Goal: Transaction & Acquisition: Subscribe to service/newsletter

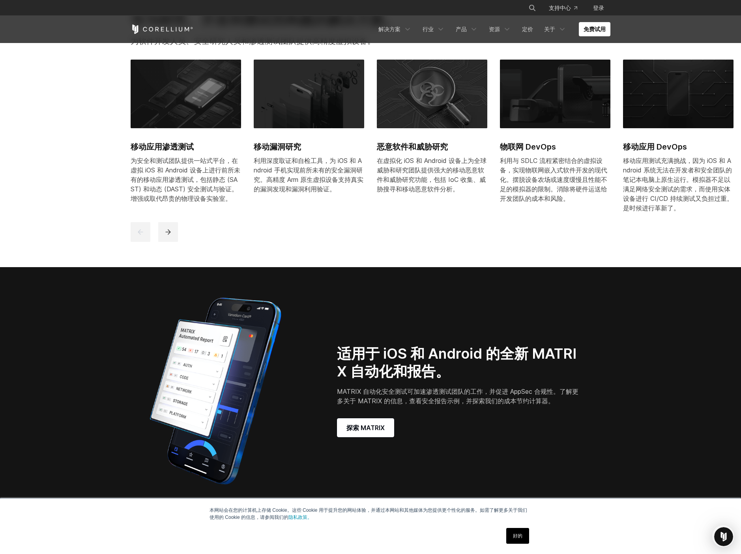
scroll to position [465, 0]
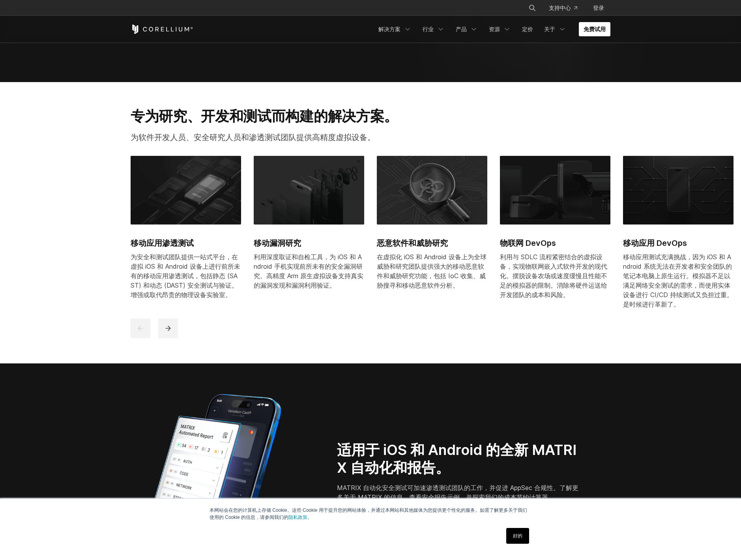
click at [588, 31] on font "免费试用" at bounding box center [595, 29] width 22 height 7
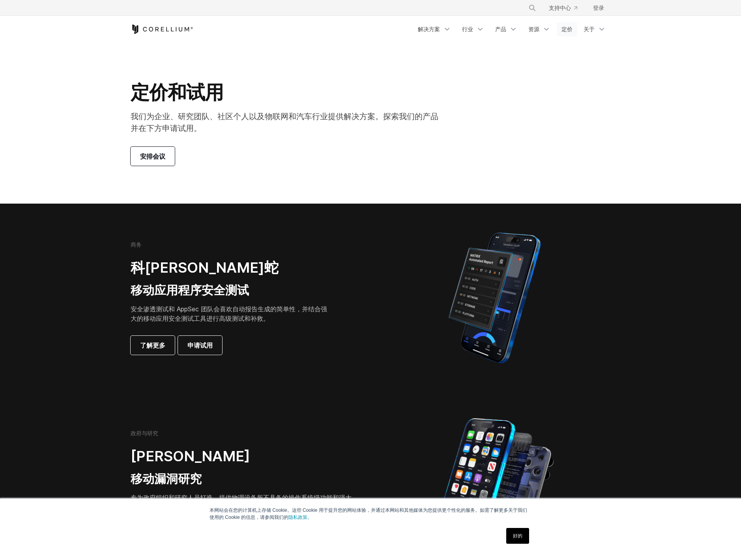
click at [566, 29] on font "定价" at bounding box center [566, 29] width 11 height 7
click at [566, 30] on font "定价" at bounding box center [566, 29] width 11 height 7
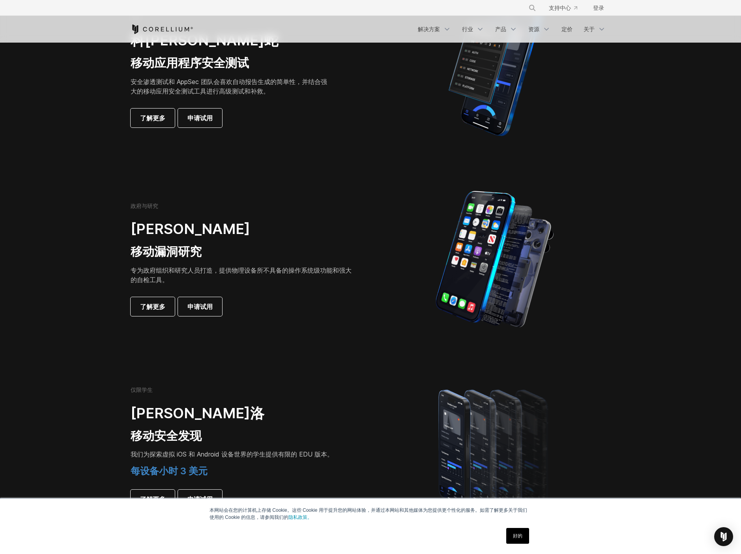
scroll to position [269, 0]
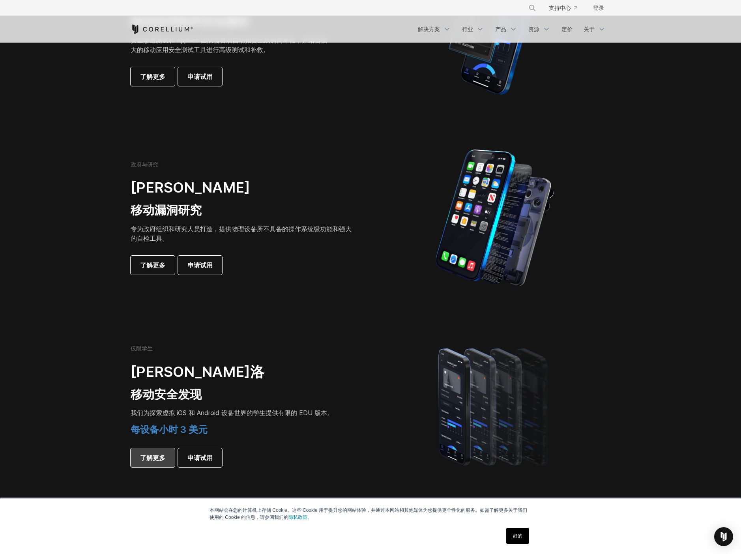
click at [172, 456] on link "了解更多" at bounding box center [153, 457] width 44 height 19
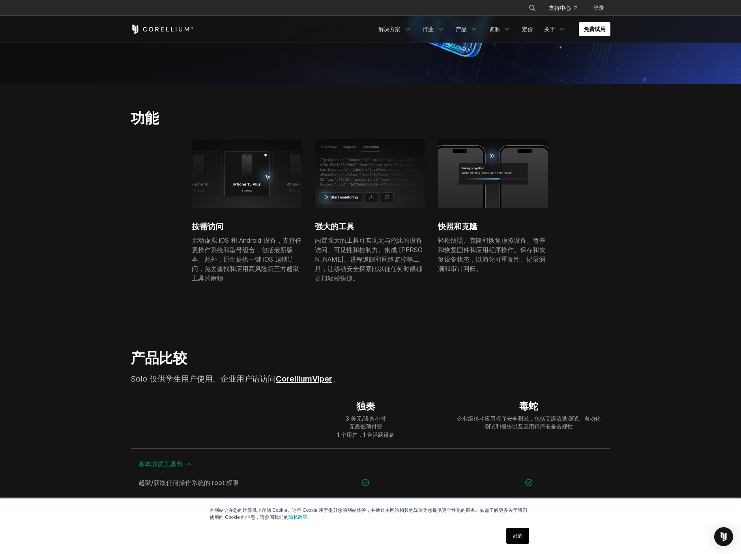
scroll to position [45, 0]
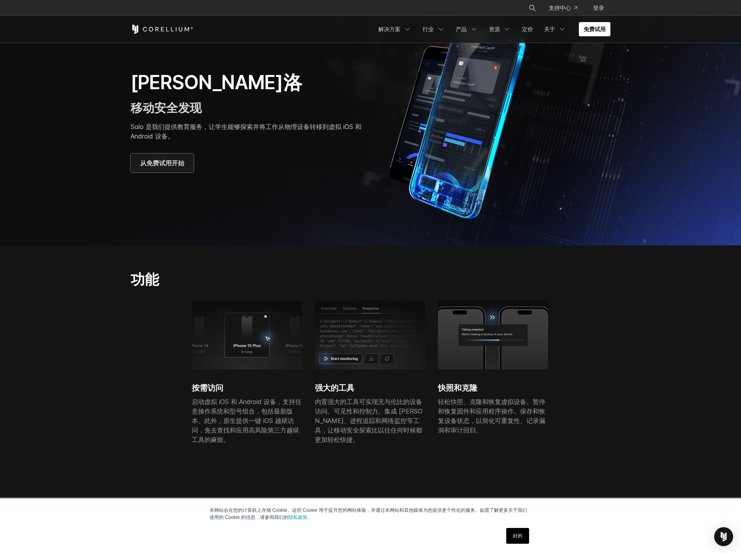
click at [180, 168] on link "从免费试用开始" at bounding box center [162, 162] width 63 height 19
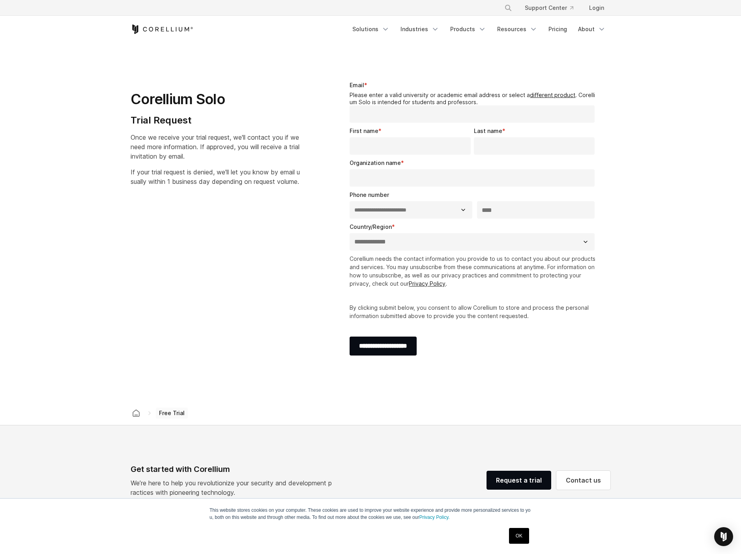
select select "**"
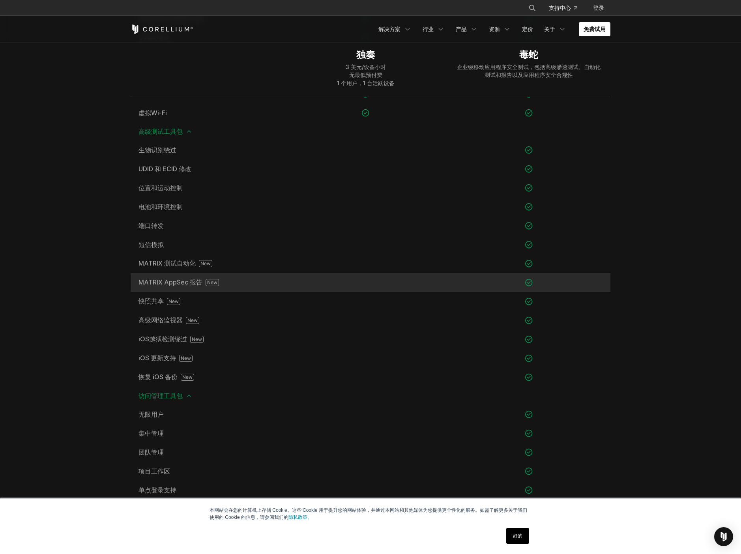
scroll to position [692, 0]
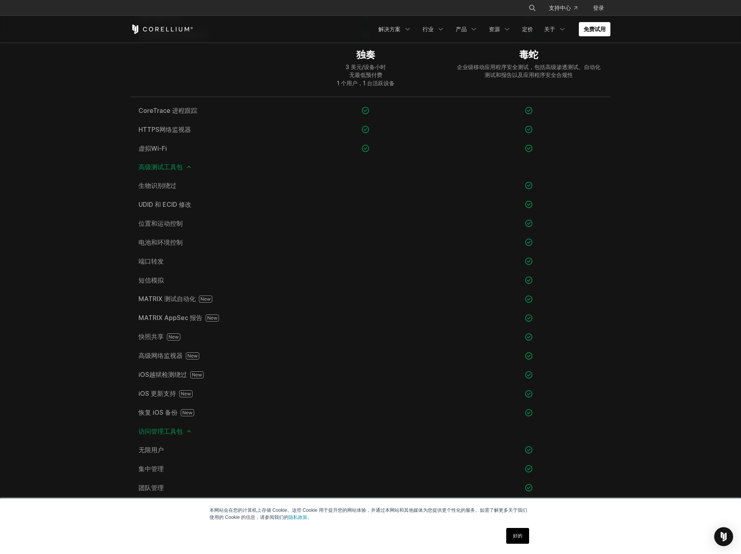
click at [183, 167] on span "高级测试工具包" at bounding box center [370, 167] width 464 height 6
click at [189, 169] on icon at bounding box center [189, 167] width 6 height 6
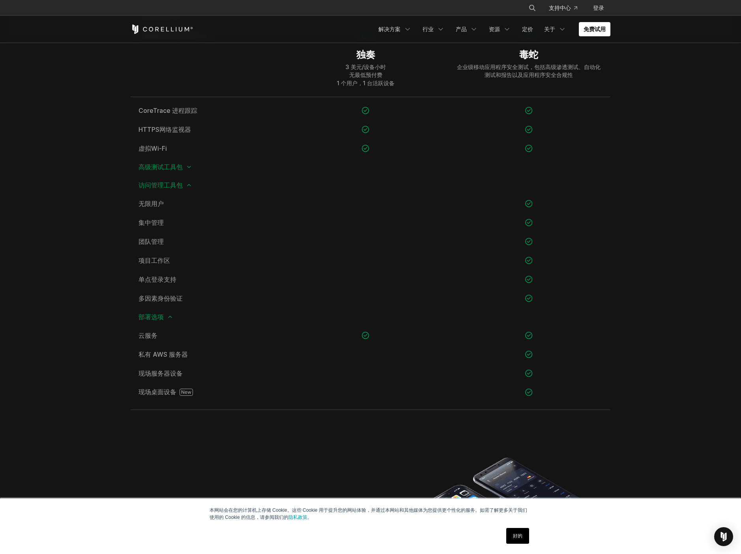
click at [189, 169] on icon at bounding box center [189, 167] width 6 height 6
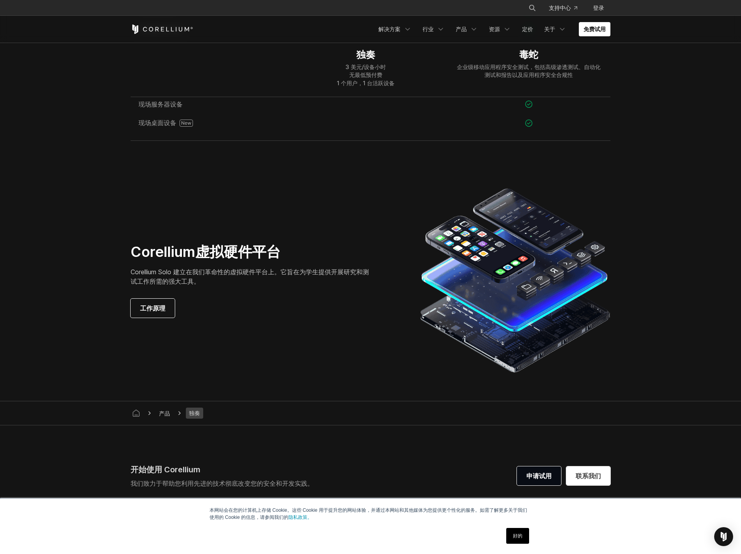
scroll to position [1225, 0]
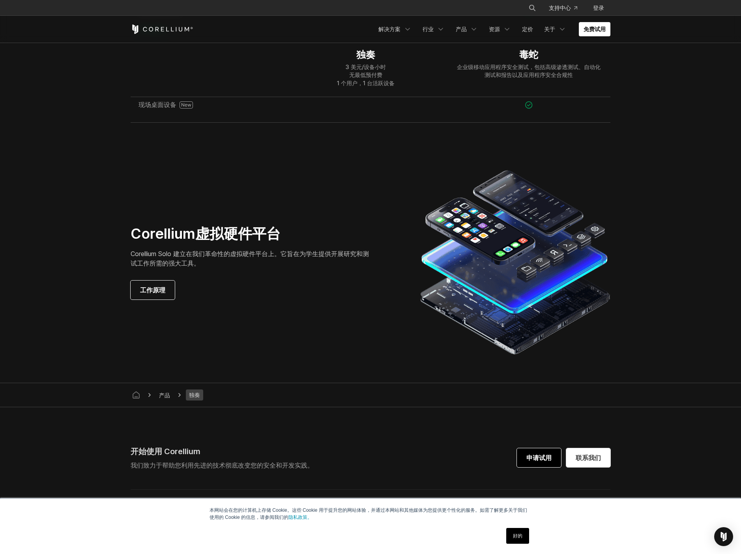
click at [544, 461] on font "申请试用" at bounding box center [538, 458] width 25 height 8
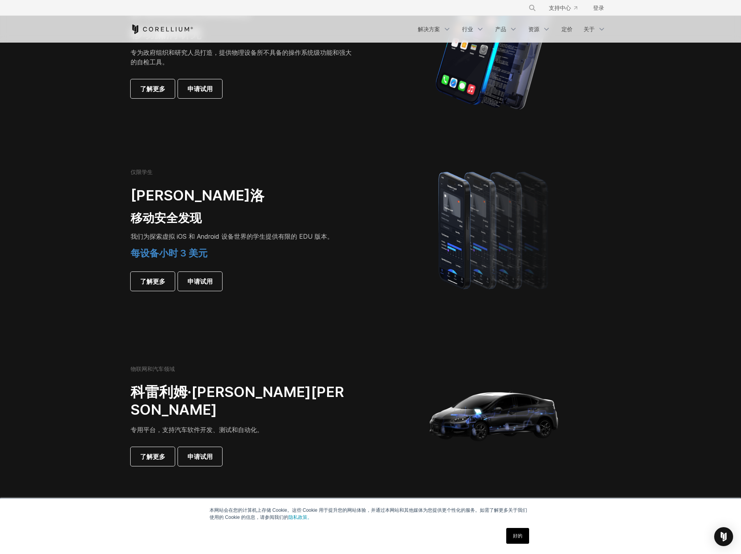
scroll to position [449, 0]
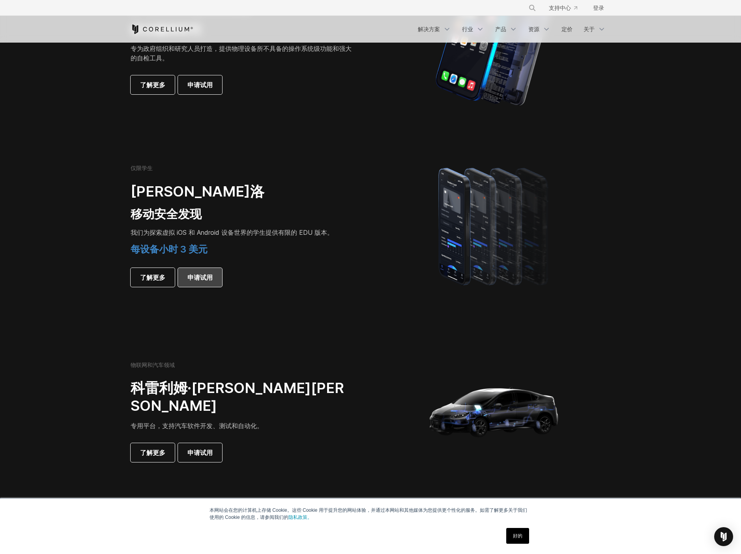
click at [215, 280] on link "申请试用" at bounding box center [200, 277] width 44 height 19
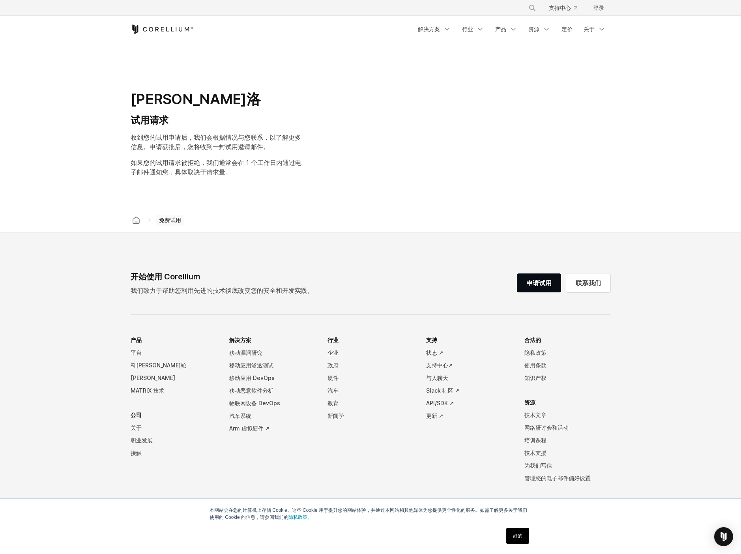
select select "**"
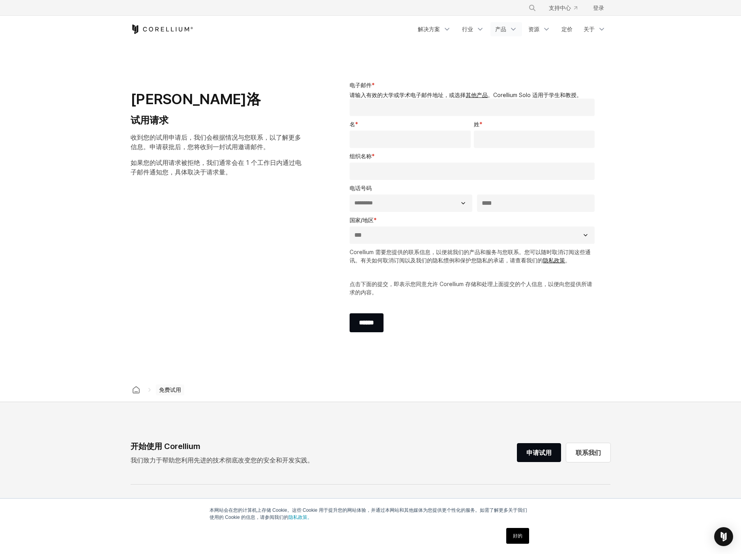
click at [510, 32] on icon "导航菜单" at bounding box center [513, 29] width 8 height 8
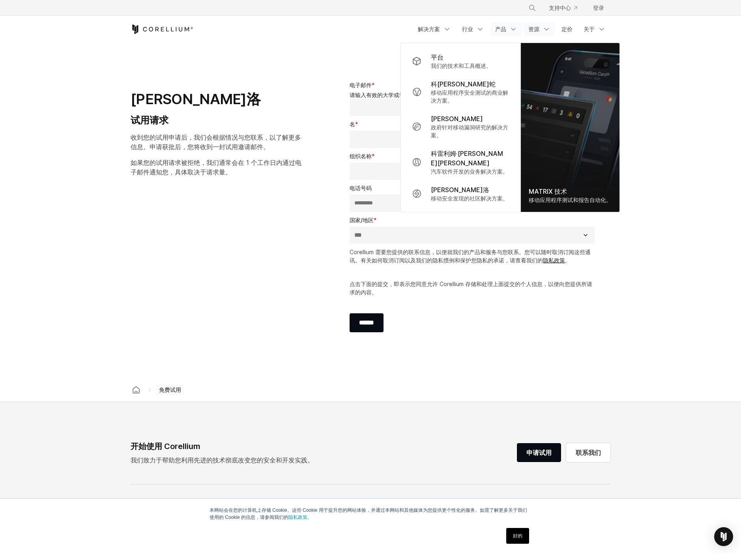
click at [540, 30] on link "资源" at bounding box center [540, 29] width 32 height 14
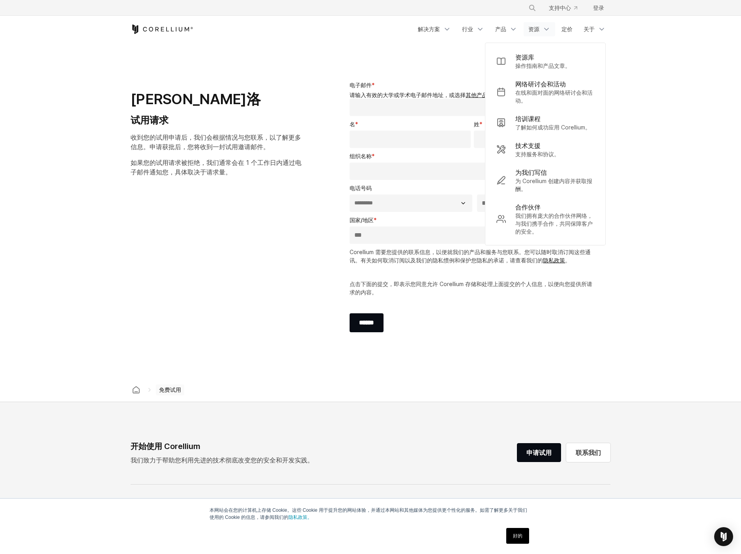
click at [664, 30] on header "× 搜索我们的网站... 支持中心 登录" at bounding box center [370, 21] width 741 height 43
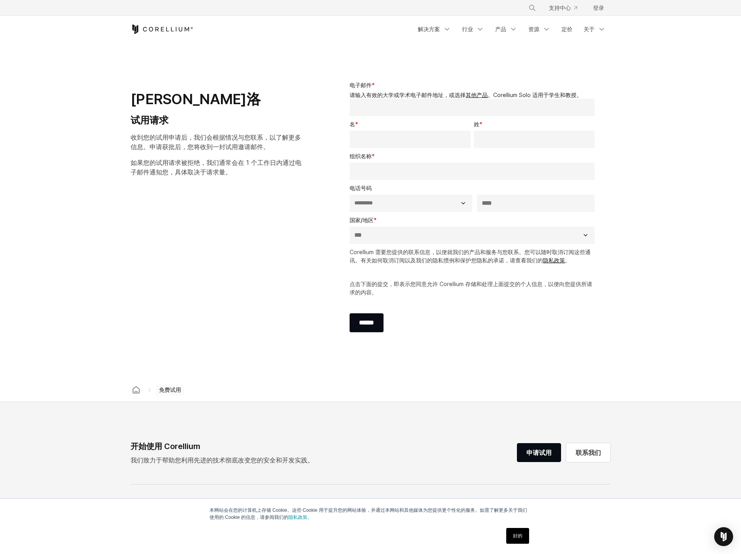
click at [634, 162] on section "**********" at bounding box center [370, 210] width 741 height 335
